Goal: Task Accomplishment & Management: Complete application form

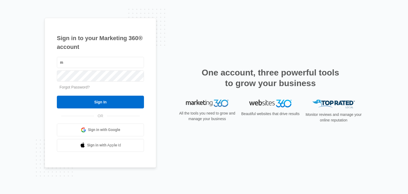
type input "m"
click at [106, 56] on div "m" at bounding box center [100, 62] width 87 height 13
drag, startPoint x: 95, startPoint y: 56, endPoint x: 89, endPoint y: 65, distance: 10.4
click at [89, 65] on div "m" at bounding box center [100, 62] width 87 height 13
click at [89, 65] on input "m" at bounding box center [100, 62] width 87 height 11
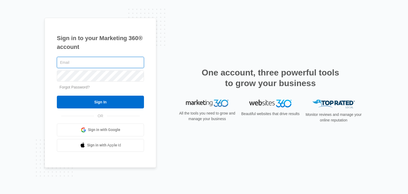
click at [89, 65] on input "text" at bounding box center [100, 62] width 87 height 11
type input "[EMAIL_ADDRESS][DOMAIN_NAME]"
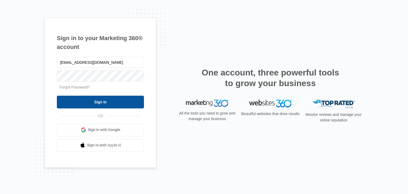
click at [94, 100] on input "Sign In" at bounding box center [100, 102] width 87 height 13
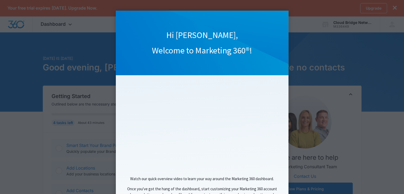
scroll to position [46, 0]
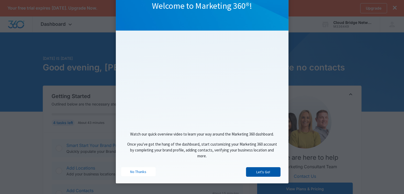
click at [252, 172] on link "Let's Go!" at bounding box center [263, 172] width 35 height 10
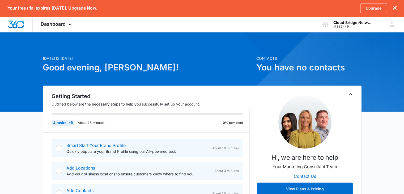
scroll to position [0, 0]
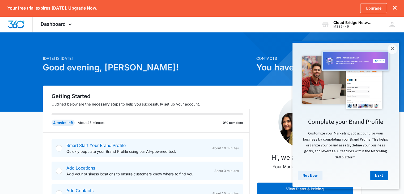
click at [309, 177] on link "Not Now" at bounding box center [310, 176] width 25 height 10
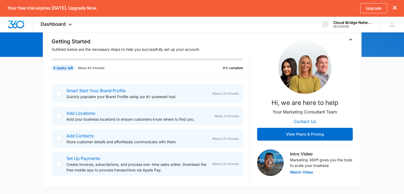
scroll to position [62, 0]
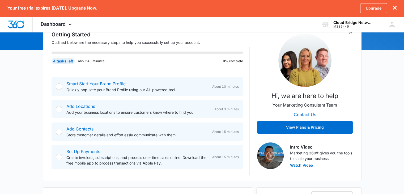
click at [57, 87] on div at bounding box center [59, 86] width 6 height 6
click at [60, 87] on div at bounding box center [59, 86] width 6 height 6
click at [75, 83] on link "Smart Start Your Brand Profile" at bounding box center [95, 83] width 59 height 5
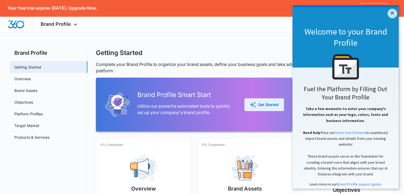
click at [262, 105] on div "Get Started" at bounding box center [264, 104] width 29 height 6
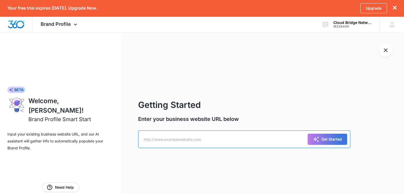
click at [264, 139] on input "text" at bounding box center [244, 139] width 212 height 18
paste input "[DOMAIN_NAME]"
type input "[DOMAIN_NAME]"
click at [308, 134] on button "Get Started" at bounding box center [328, 139] width 40 height 11
